Goal: Download file/media

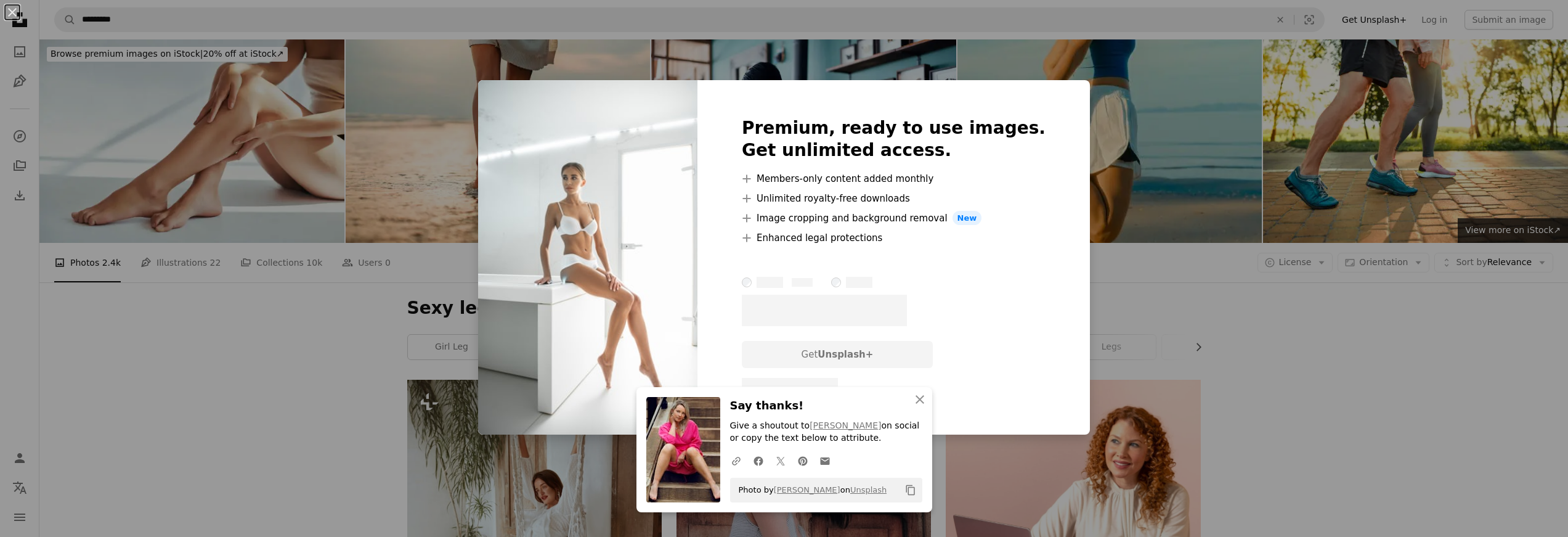
scroll to position [1556, 0]
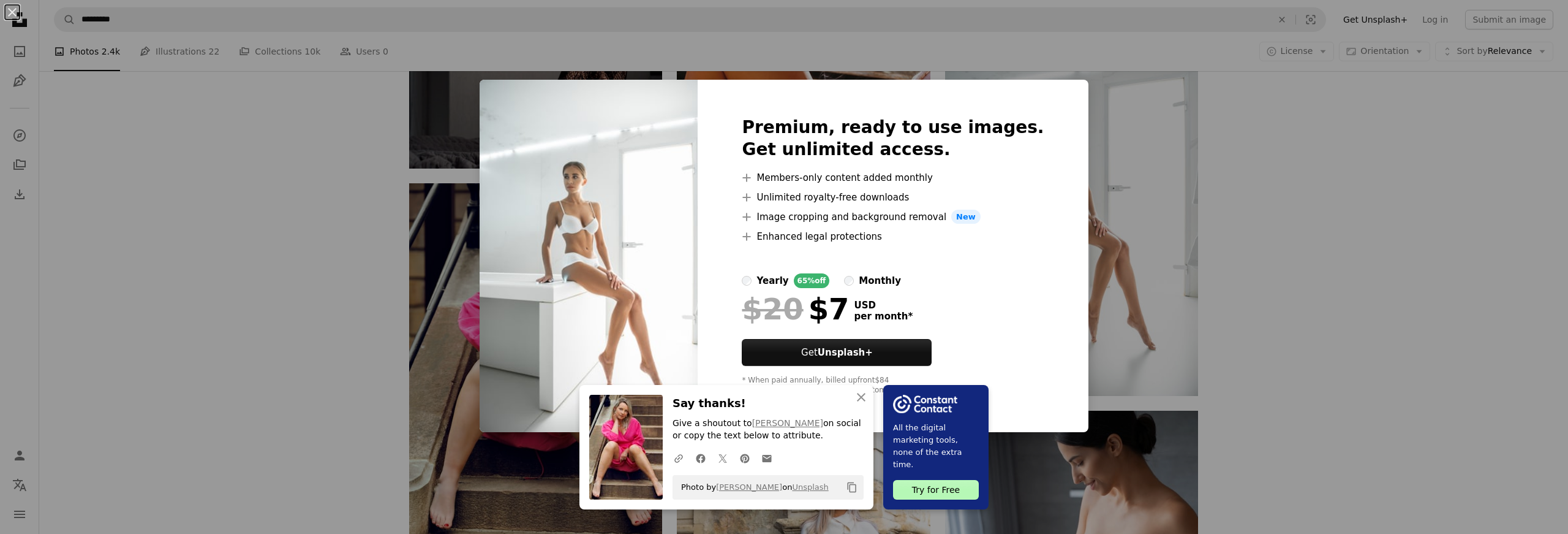
click at [319, 304] on div "An X shape An X shape Close Say thanks! Give a shoutout to [PERSON_NAME] on soc…" at bounding box center [784, 267] width 1568 height 534
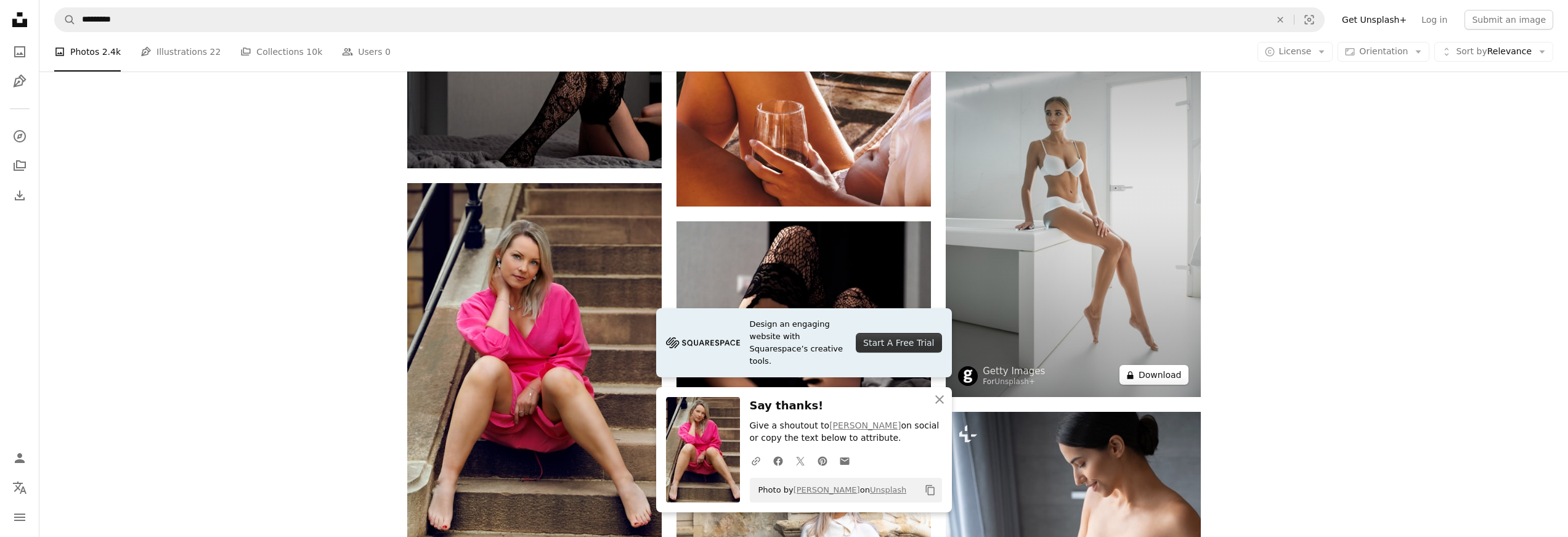
click at [1134, 375] on icon at bounding box center [1130, 375] width 7 height 8
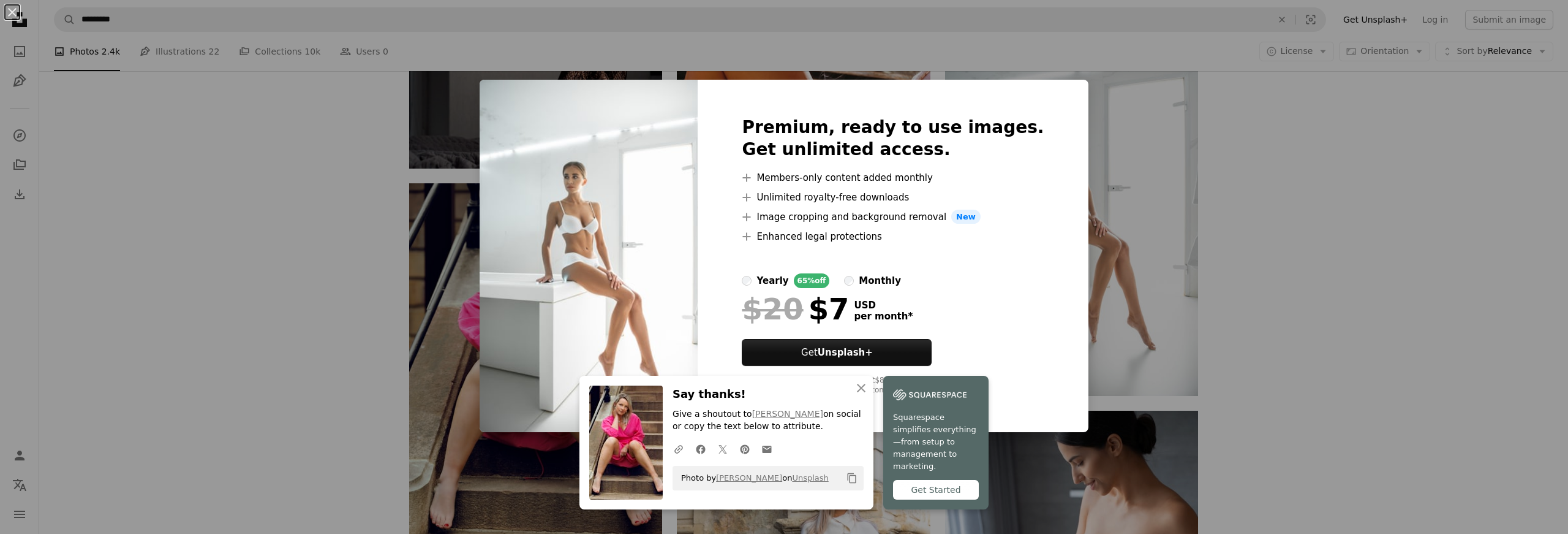
click at [1259, 408] on div "An X shape An X shape Close Say thanks! Give a shoutout to [PERSON_NAME] on soc…" at bounding box center [784, 267] width 1568 height 534
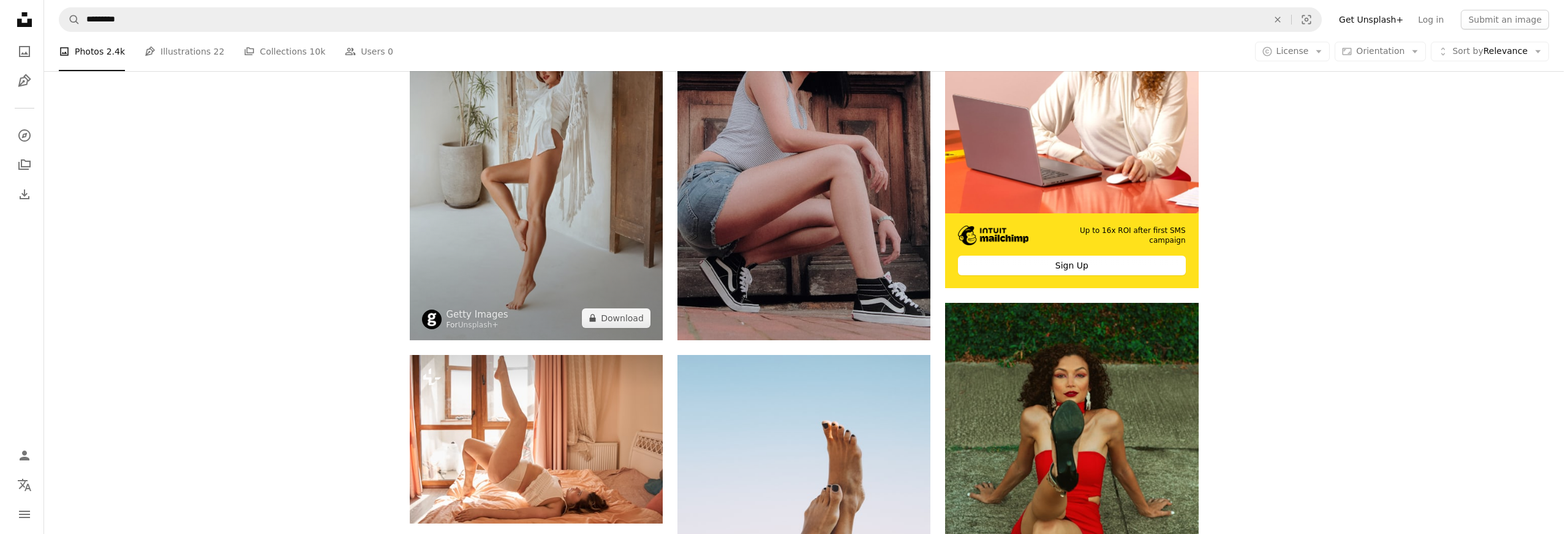
scroll to position [423, 0]
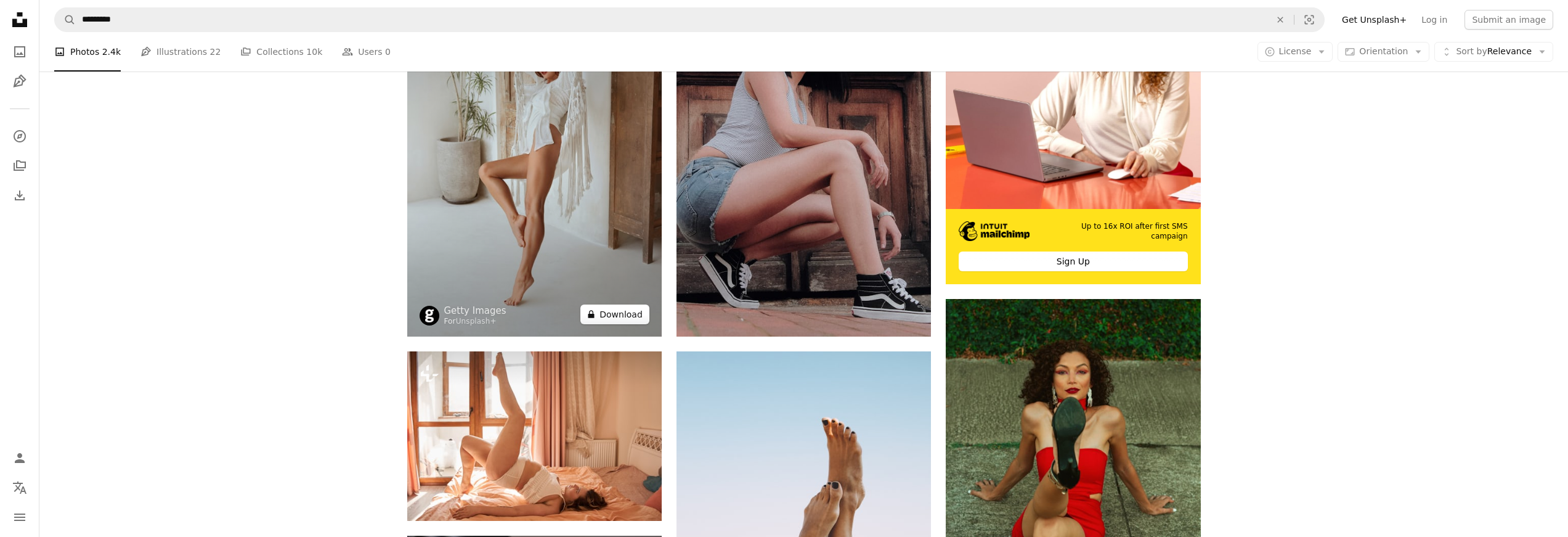
click at [629, 314] on button "A lock Download" at bounding box center [615, 314] width 69 height 20
